Goal: Task Accomplishment & Management: Manage account settings

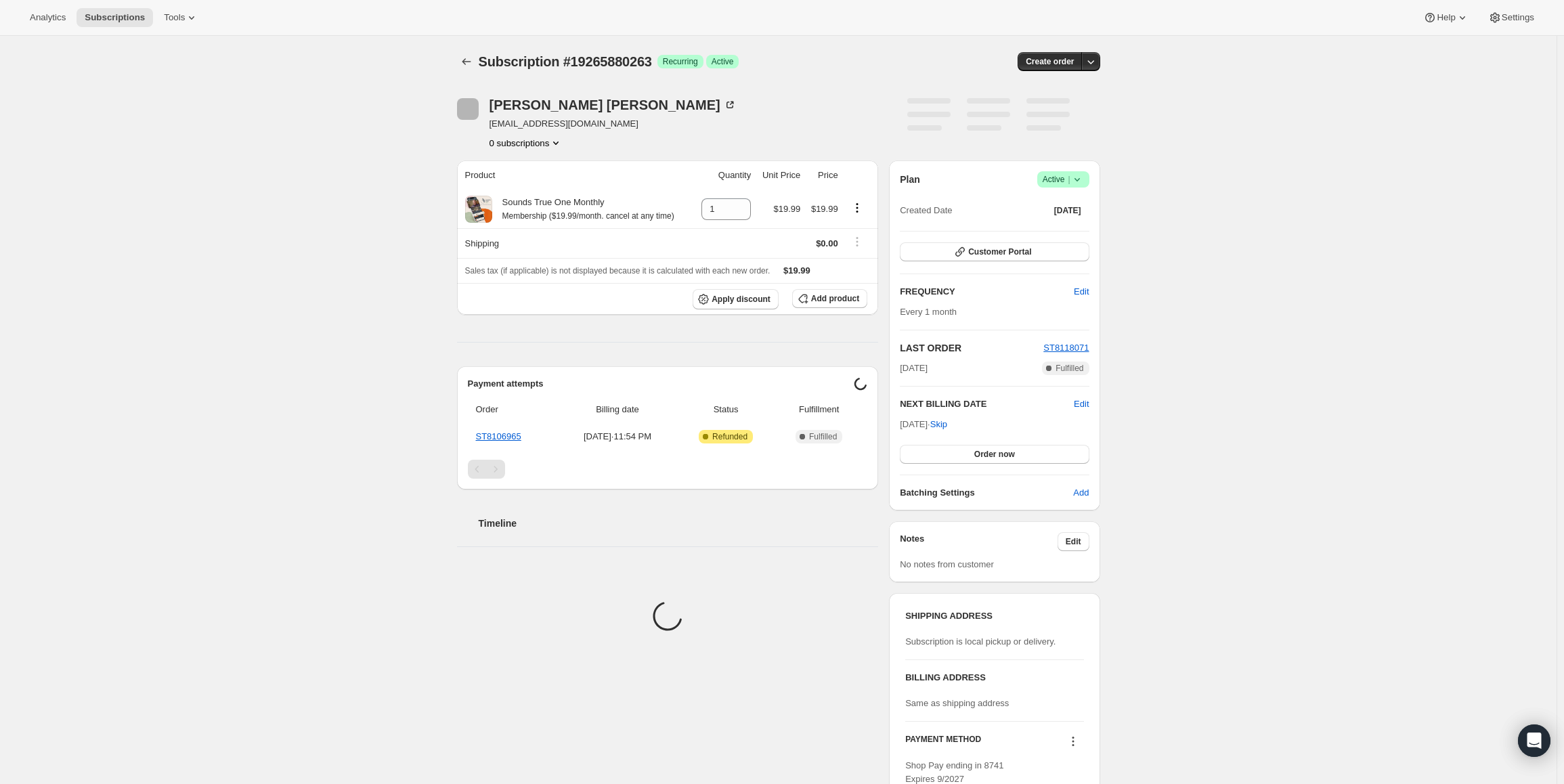
click at [1058, 184] on span "Active |" at bounding box center [1064, 179] width 41 height 13
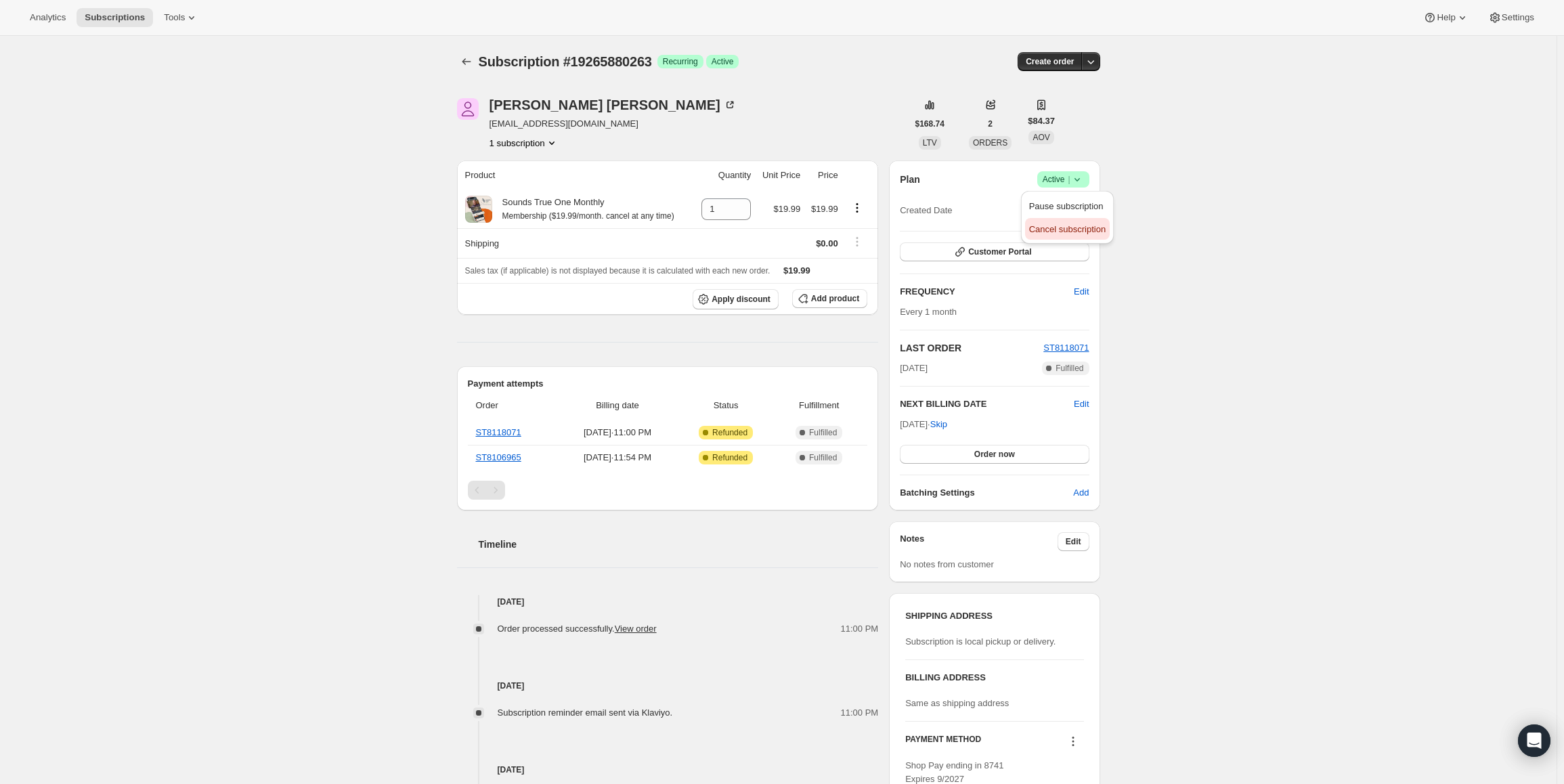
click at [1061, 232] on span "Cancel subscription" at bounding box center [1067, 229] width 76 height 10
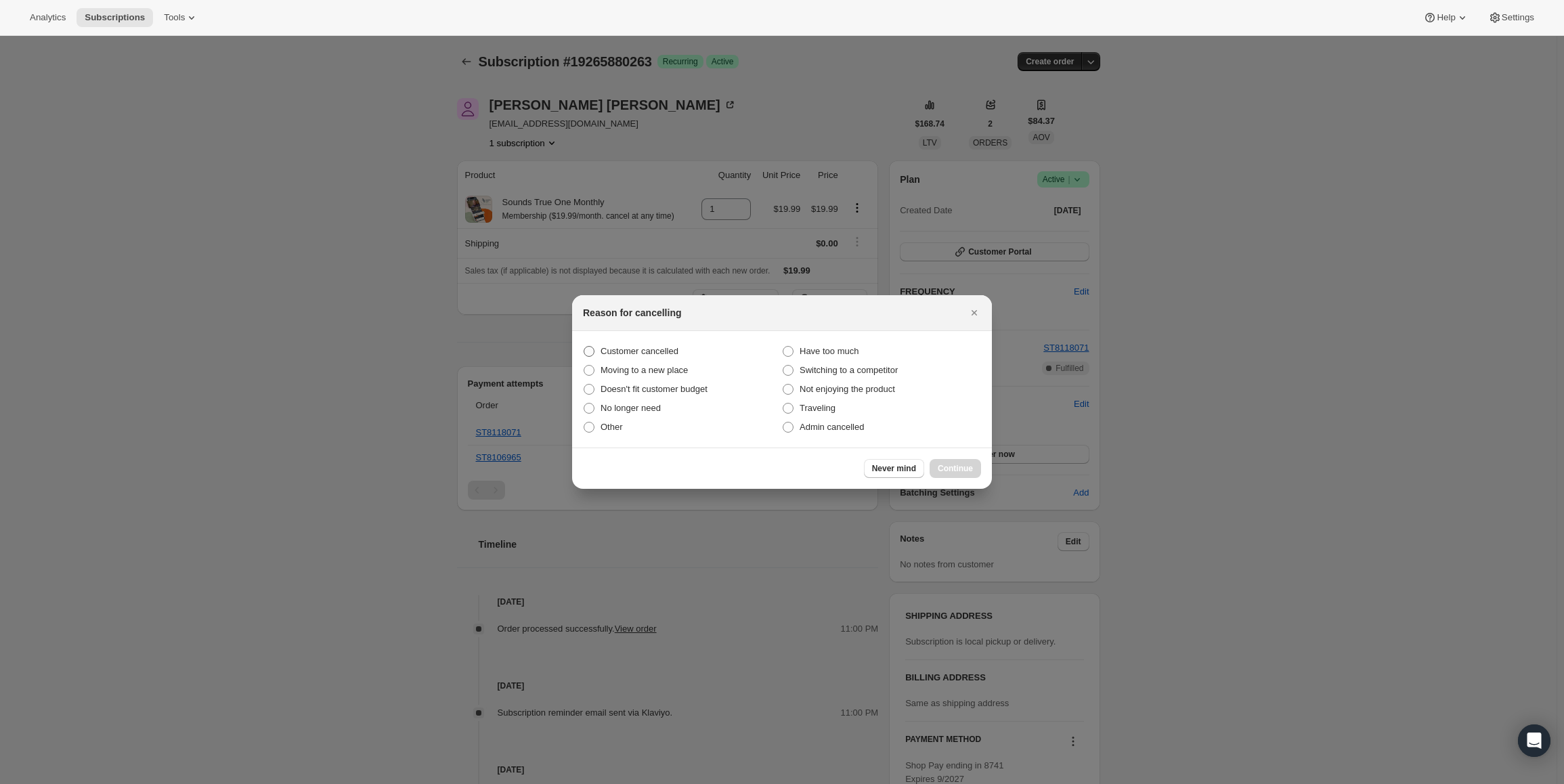
click at [658, 353] on span "Customer cancelled" at bounding box center [640, 350] width 78 height 10
click at [585, 347] on input "Customer cancelled" at bounding box center [584, 346] width 1 height 1
radio input "true"
click at [955, 464] on span "Continue" at bounding box center [955, 469] width 35 height 11
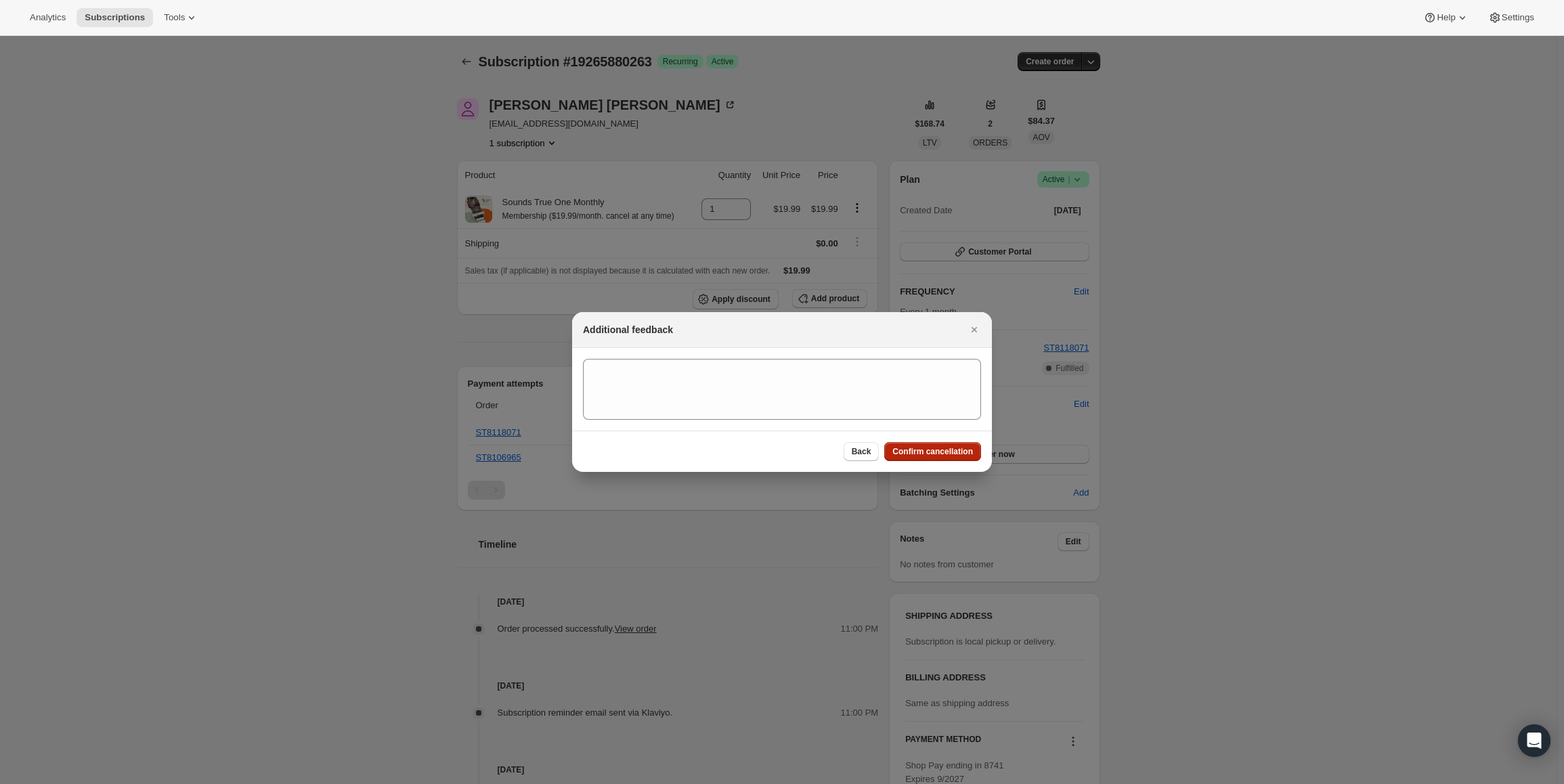
click at [958, 448] on span "Confirm cancellation" at bounding box center [933, 452] width 81 height 11
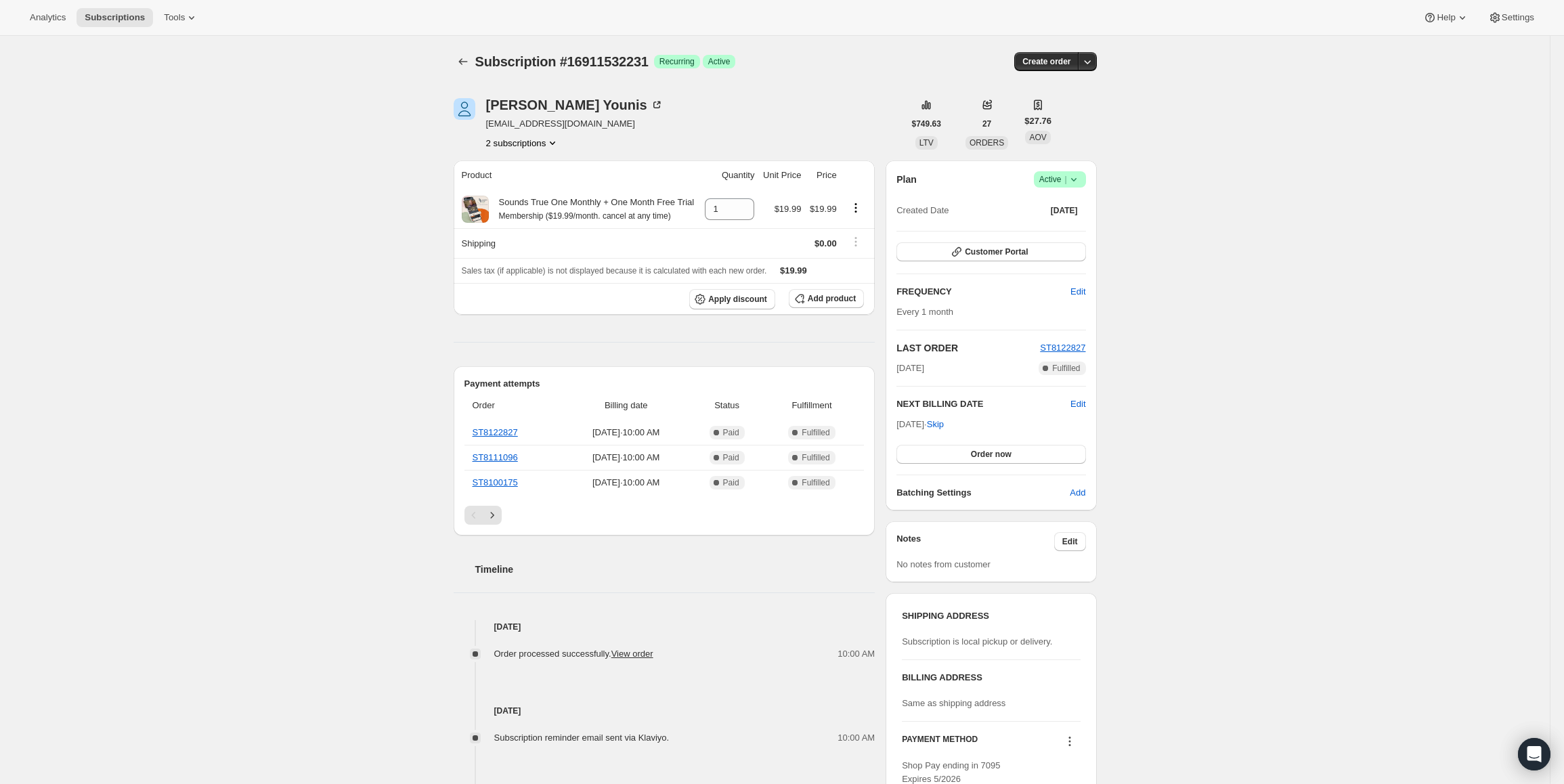
click at [1033, 178] on div "Plan Success Active |" at bounding box center [991, 180] width 189 height 16
click at [1045, 181] on span "Active |" at bounding box center [1060, 179] width 41 height 13
click at [1055, 231] on span "Cancel subscription" at bounding box center [1064, 229] width 76 height 10
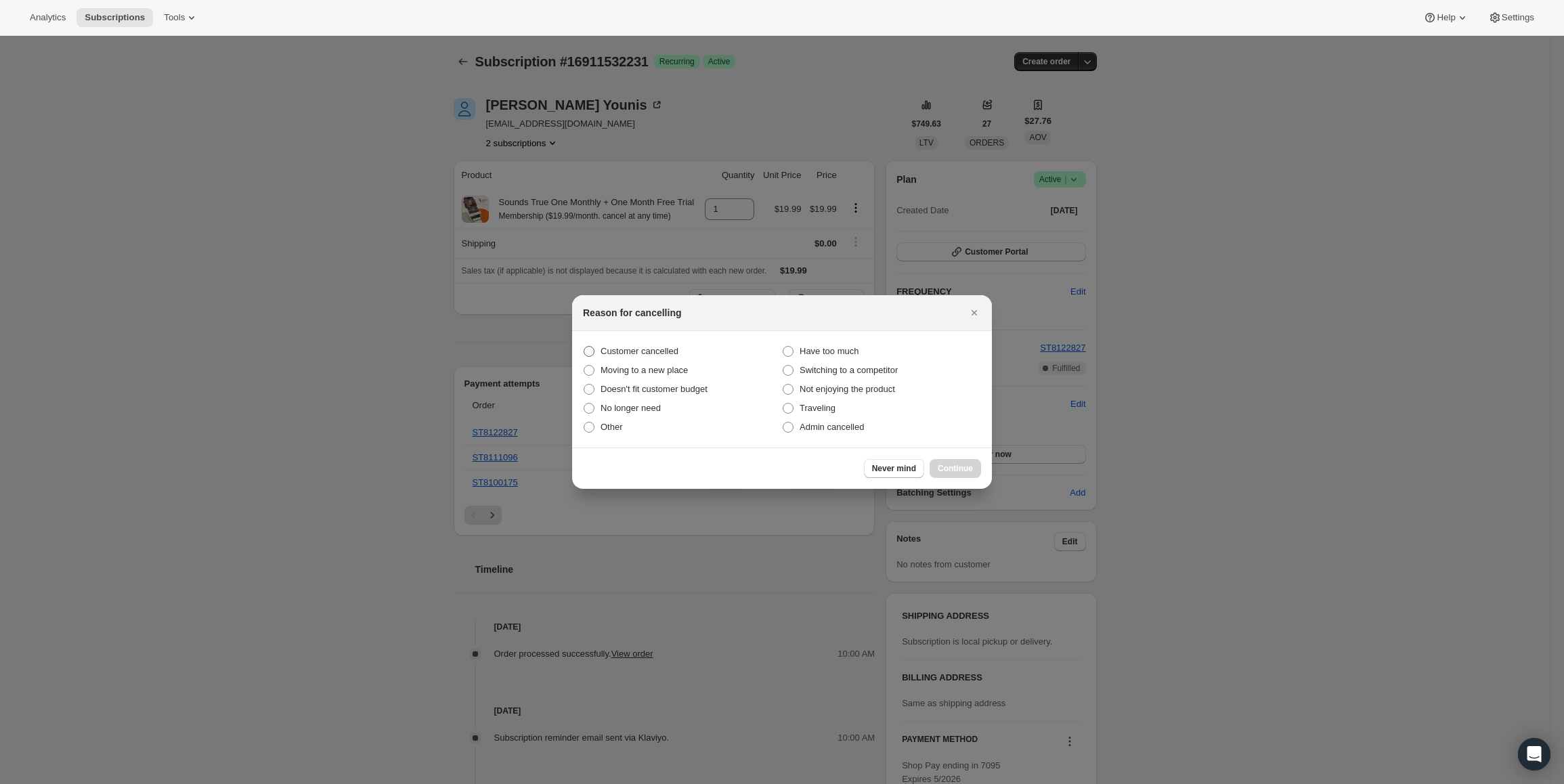
click at [645, 348] on span "Customer cancelled" at bounding box center [640, 350] width 78 height 10
click at [585, 347] on input "Customer cancelled" at bounding box center [584, 346] width 1 height 1
radio input "true"
click at [951, 466] on span "Continue" at bounding box center [955, 469] width 35 height 11
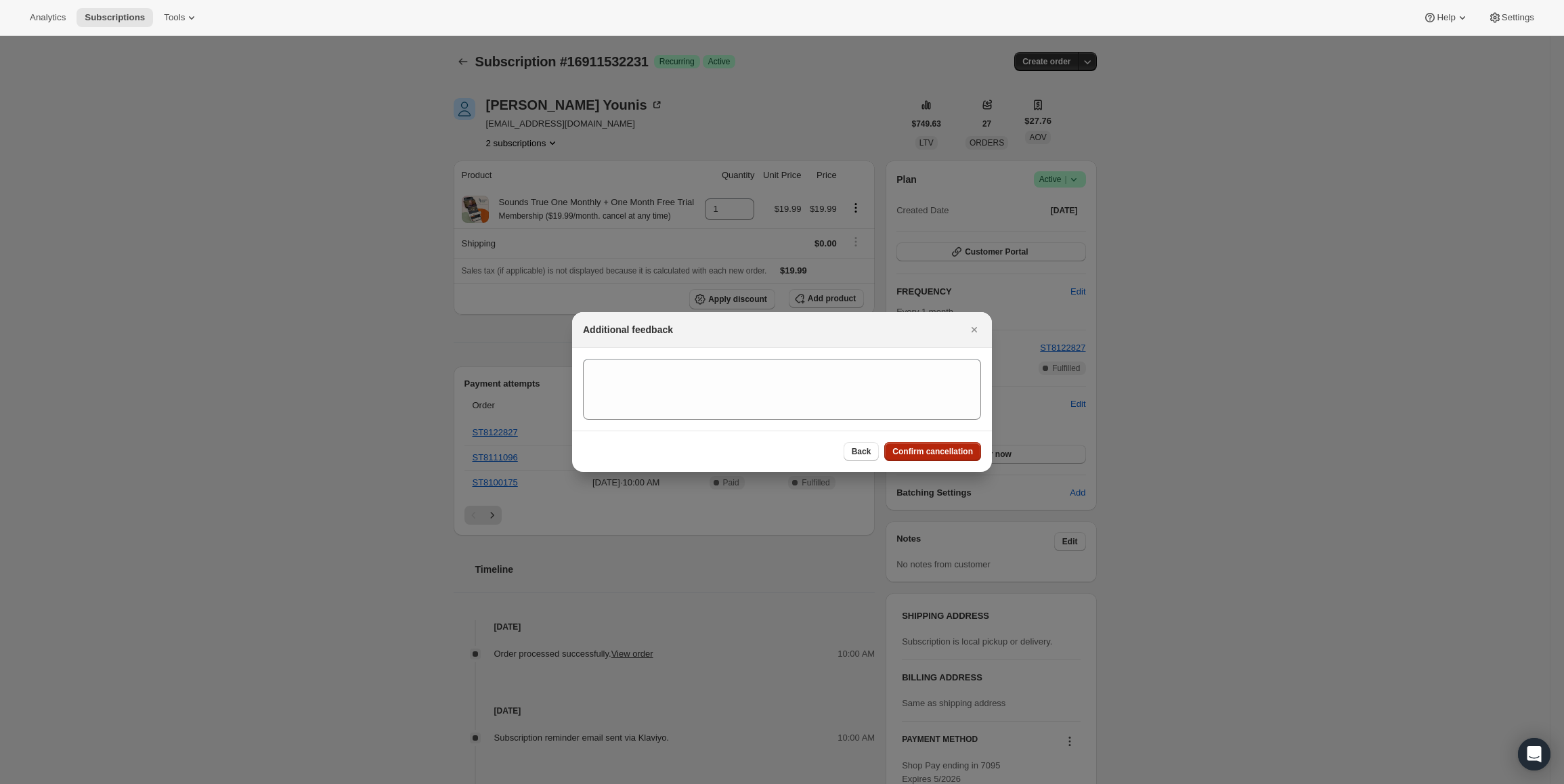
click at [947, 459] on button "Confirm cancellation" at bounding box center [932, 451] width 97 height 19
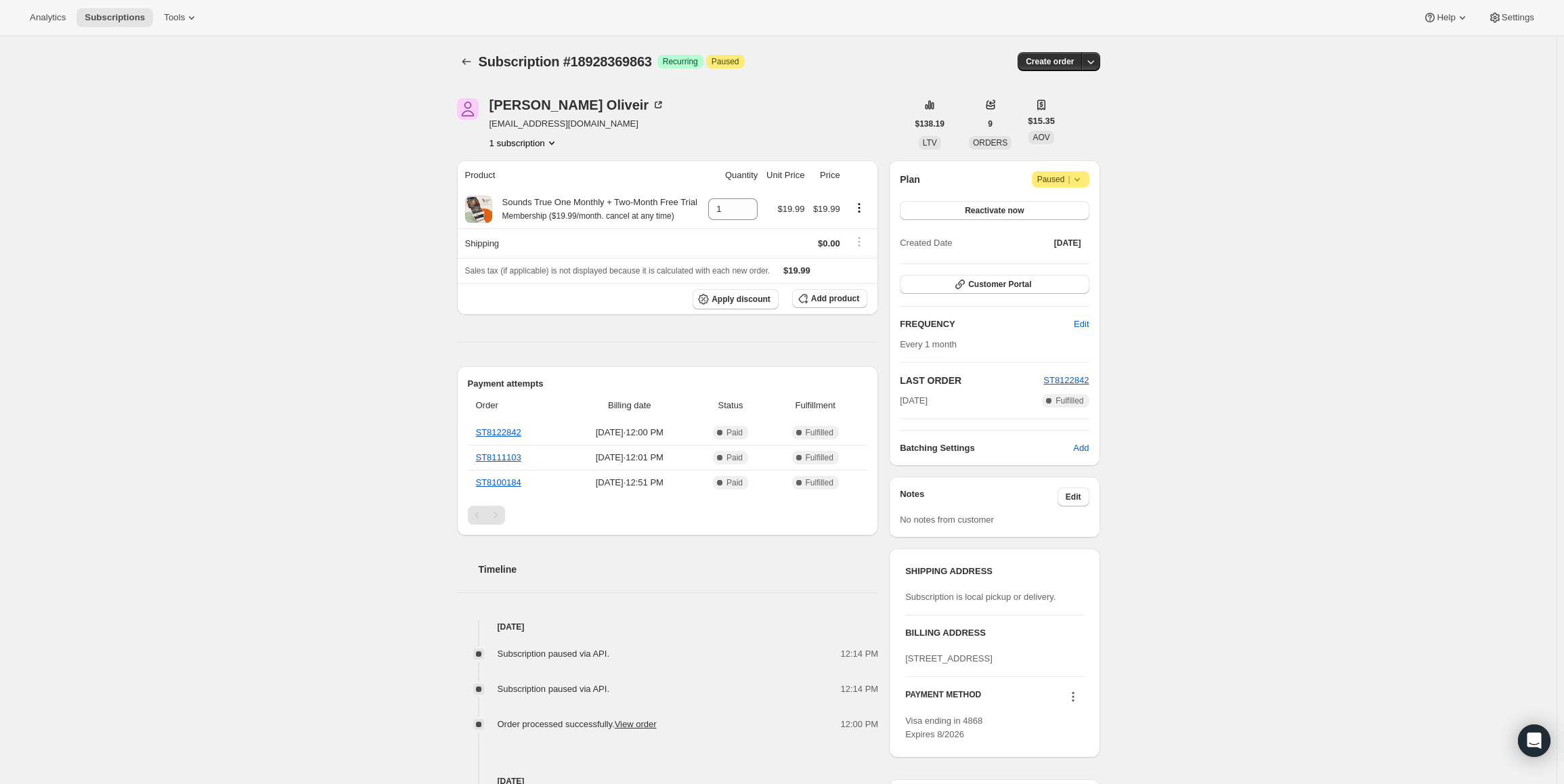
click at [1076, 178] on icon at bounding box center [1077, 179] width 13 height 13
click at [1064, 213] on span "Cancel subscription" at bounding box center [1065, 206] width 76 height 13
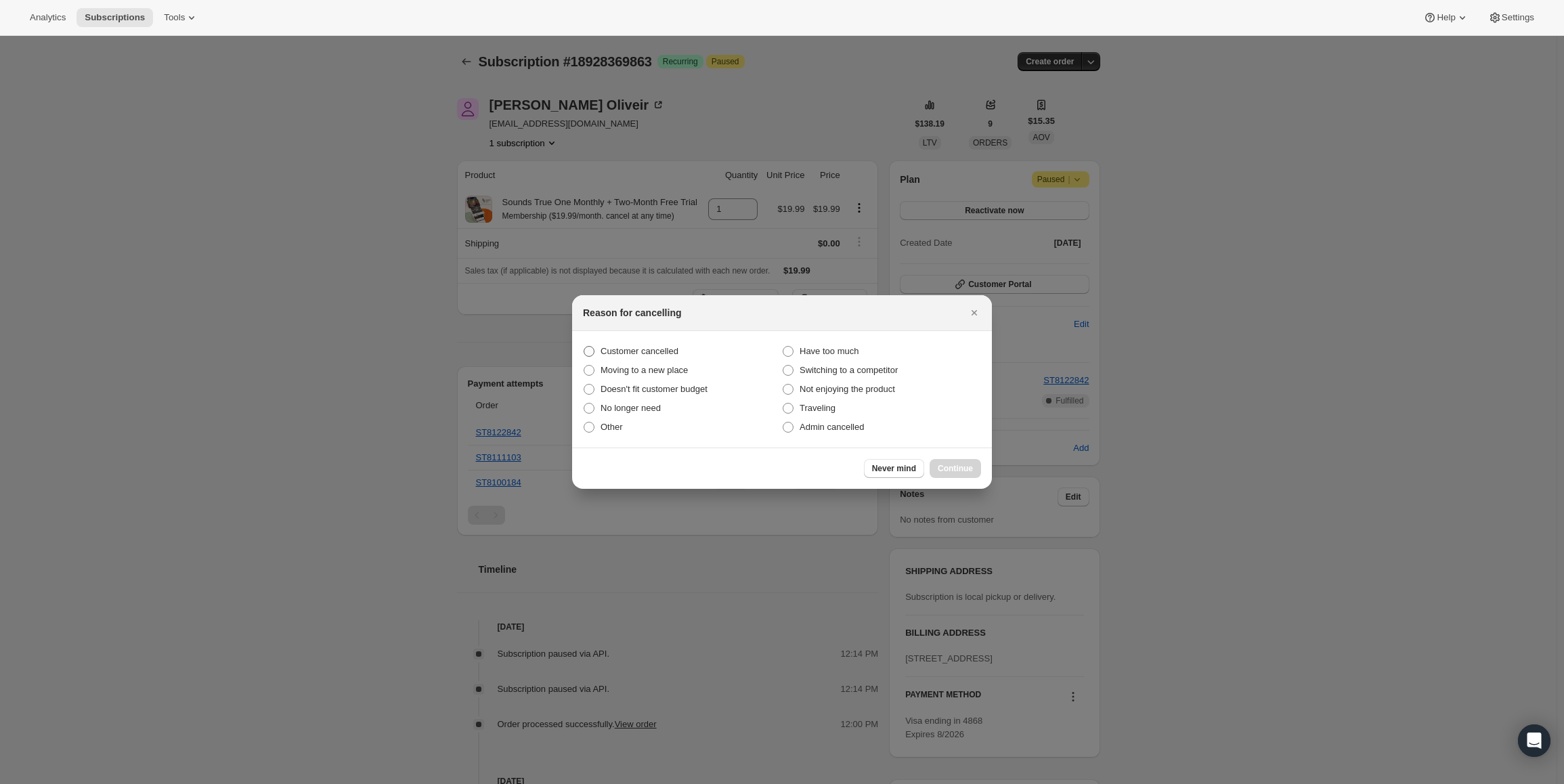
click at [665, 352] on span "Customer cancelled" at bounding box center [640, 350] width 78 height 10
click at [585, 347] on input "Customer cancelled" at bounding box center [584, 346] width 1 height 1
radio input "true"
click at [981, 466] on button "Continue" at bounding box center [955, 468] width 51 height 19
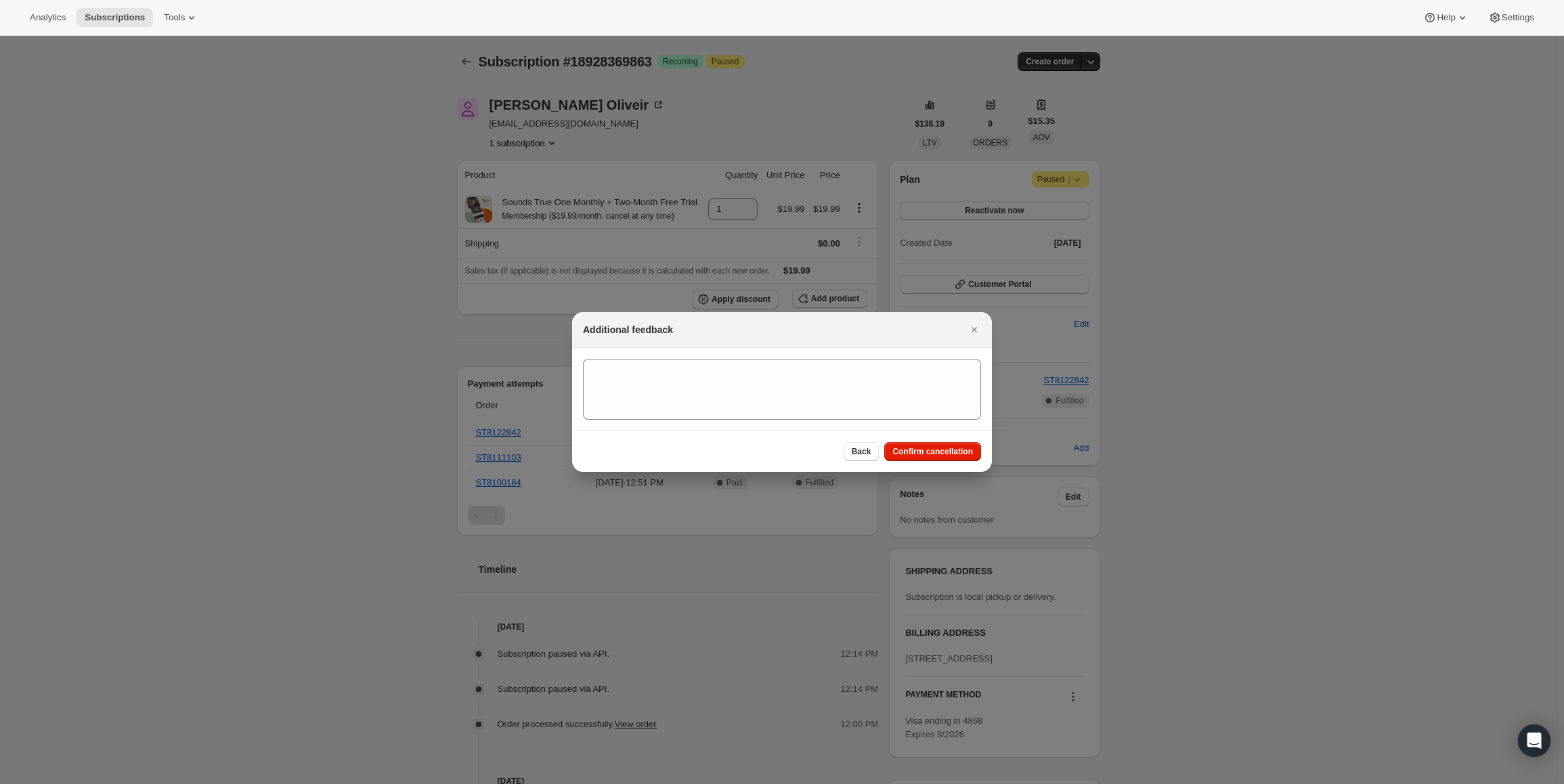
click at [964, 462] on div "Back Confirm cancellation" at bounding box center [782, 451] width 420 height 41
click at [959, 454] on span "Confirm cancellation" at bounding box center [933, 452] width 81 height 11
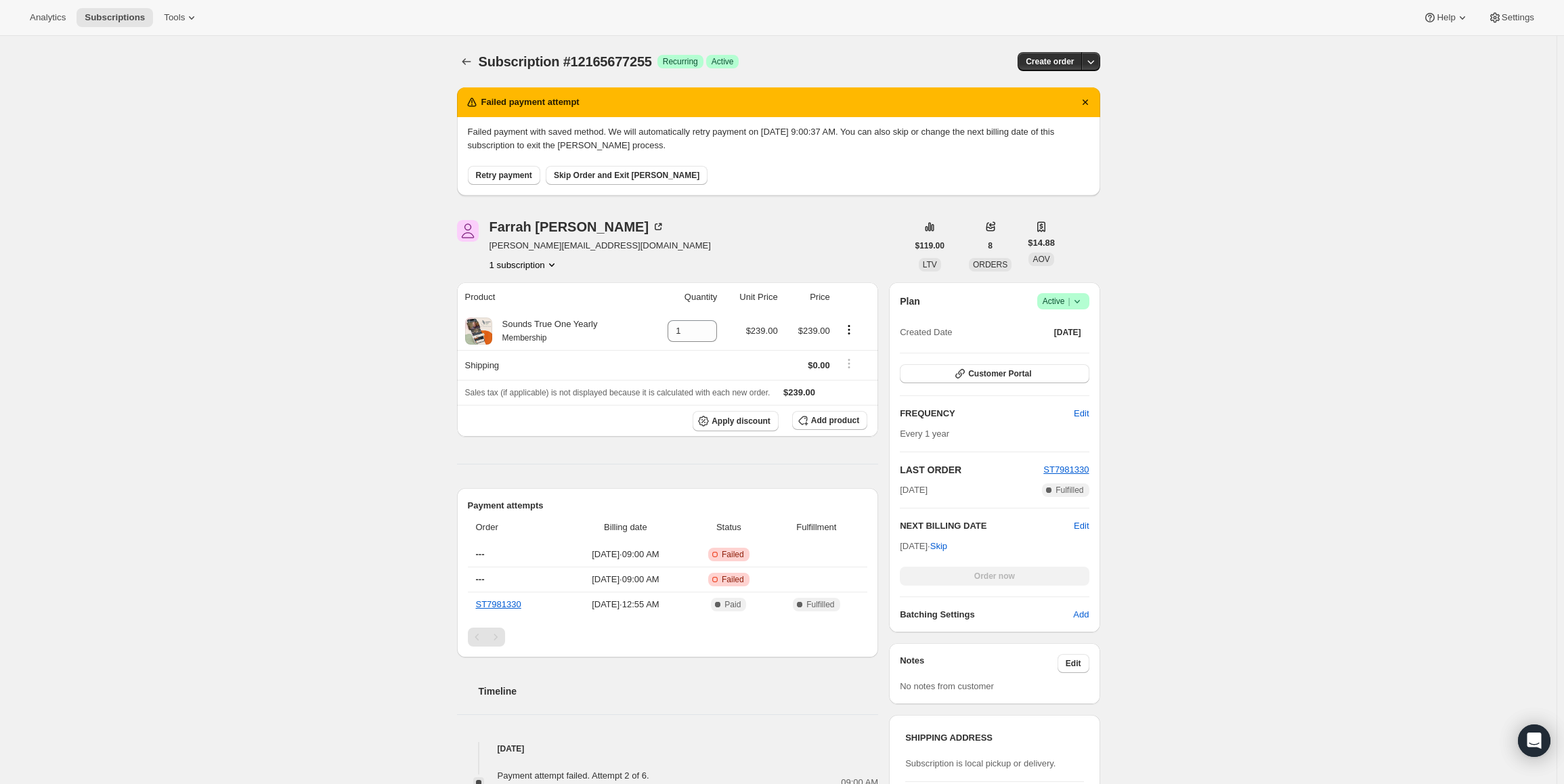
click at [1060, 308] on span "Success Active |" at bounding box center [1064, 301] width 52 height 16
click at [1046, 347] on span "Cancel subscription" at bounding box center [1067, 350] width 76 height 10
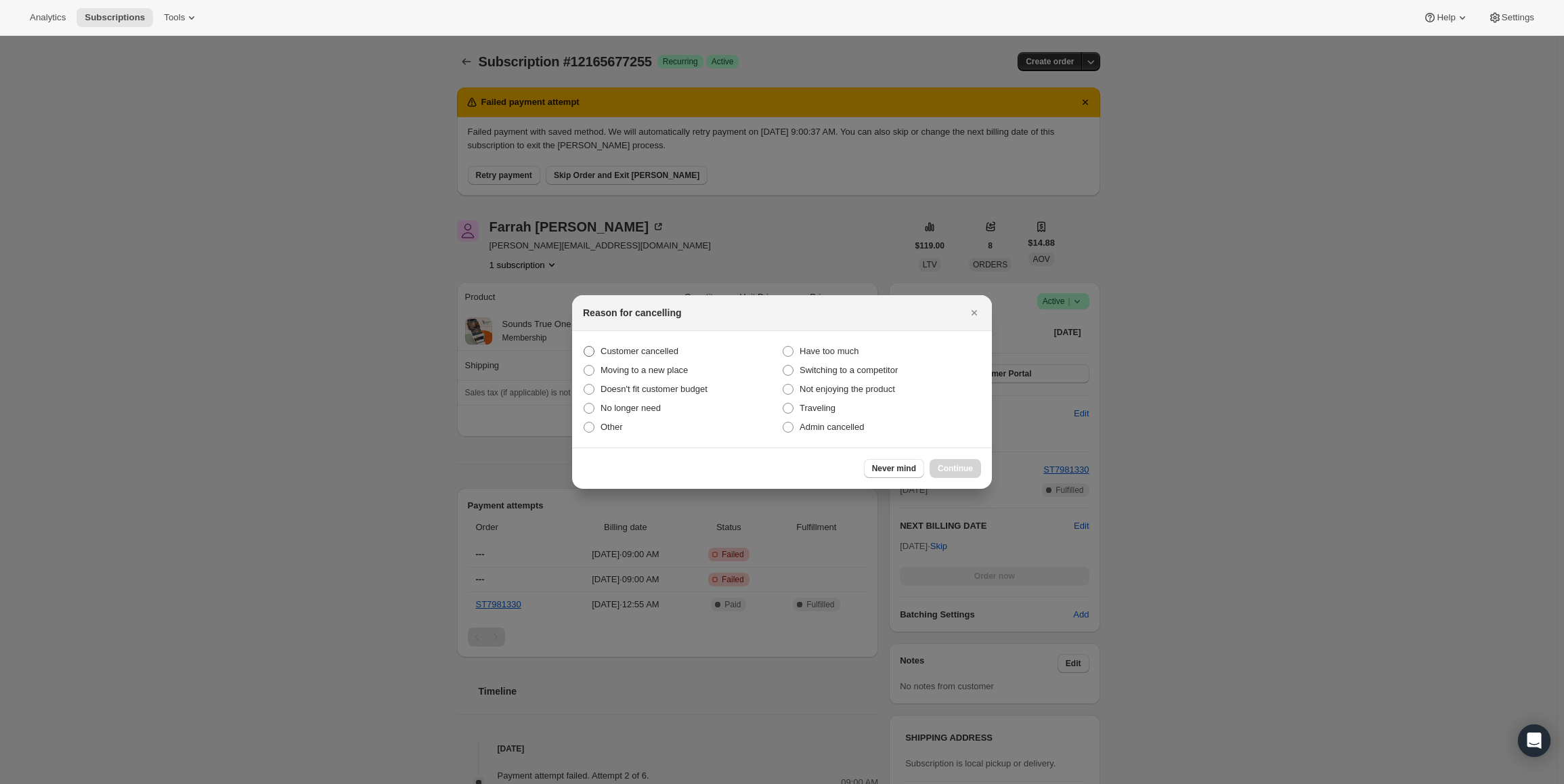
click at [611, 349] on span "Customer cancelled" at bounding box center [640, 350] width 78 height 10
click at [585, 347] on input "Customer cancelled" at bounding box center [584, 346] width 1 height 1
radio input "true"
click at [935, 461] on button "Continue" at bounding box center [955, 468] width 51 height 19
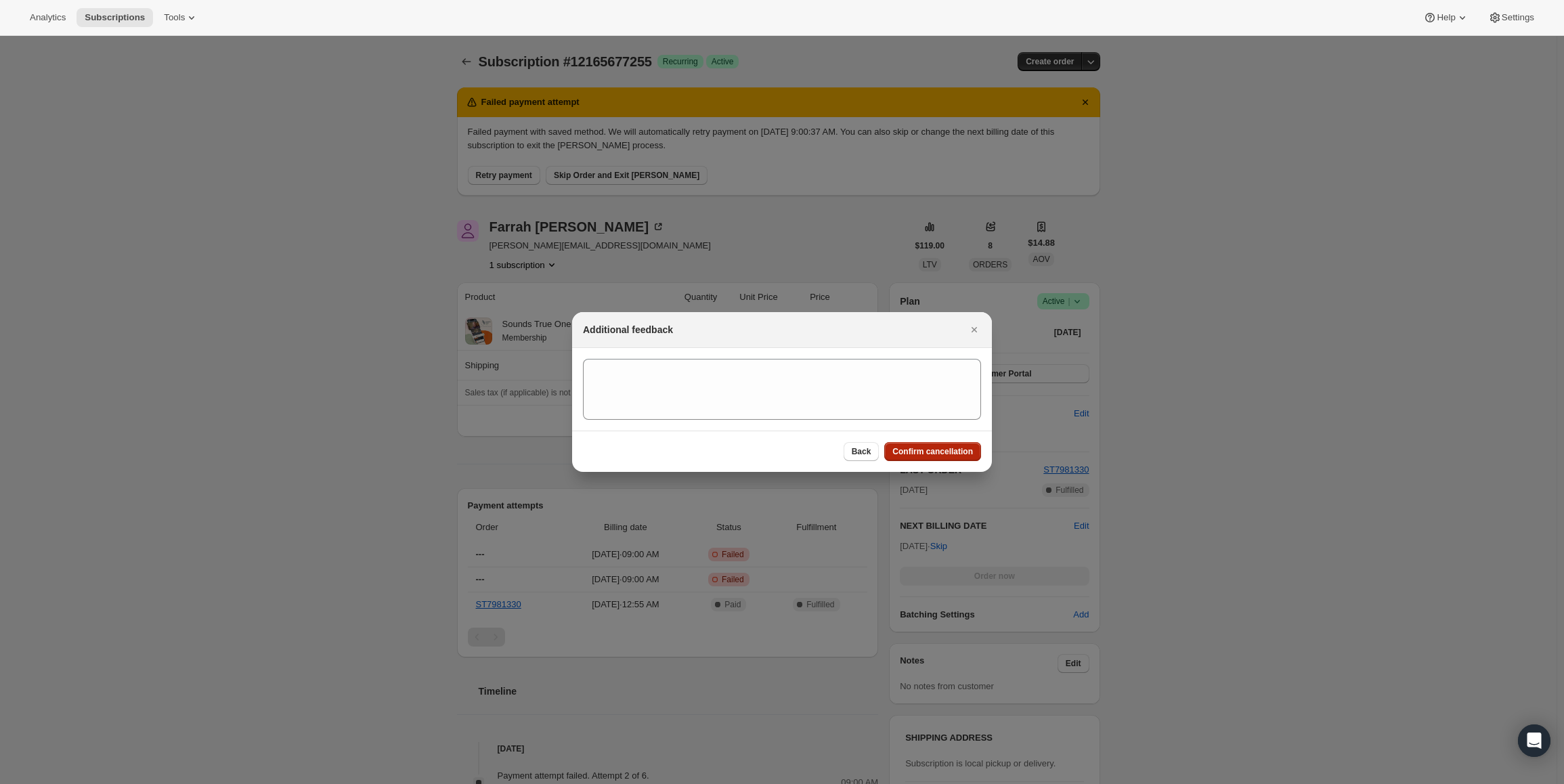
click at [944, 460] on button "Confirm cancellation" at bounding box center [932, 451] width 97 height 19
